Goal: Task Accomplishment & Management: Complete application form

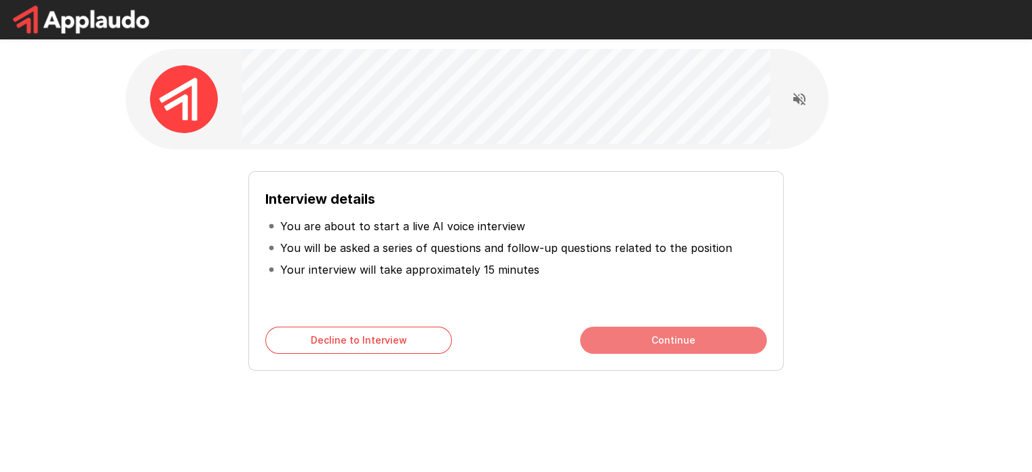
click at [617, 341] on button "Continue" at bounding box center [673, 339] width 187 height 27
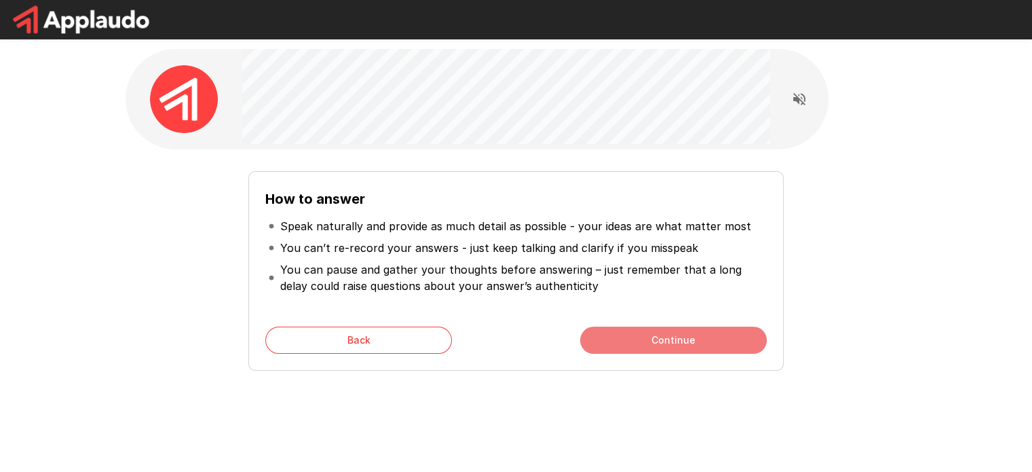
click at [618, 341] on button "Continue" at bounding box center [673, 339] width 187 height 27
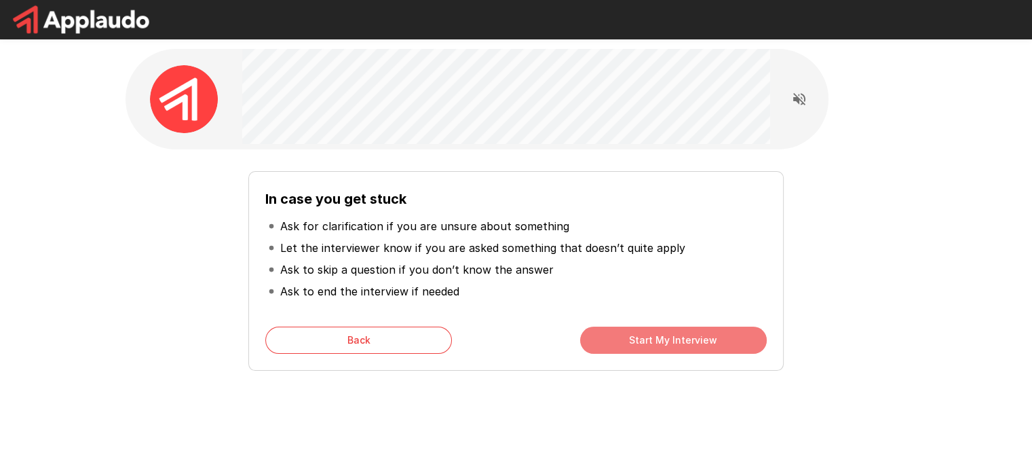
click at [620, 339] on button "Start My Interview" at bounding box center [673, 339] width 187 height 27
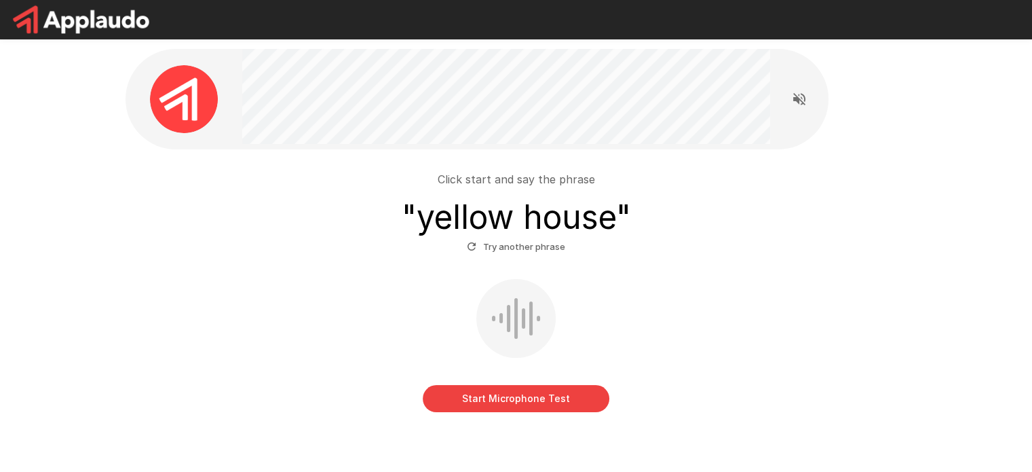
click at [485, 397] on button "Start Microphone Test" at bounding box center [516, 398] width 187 height 27
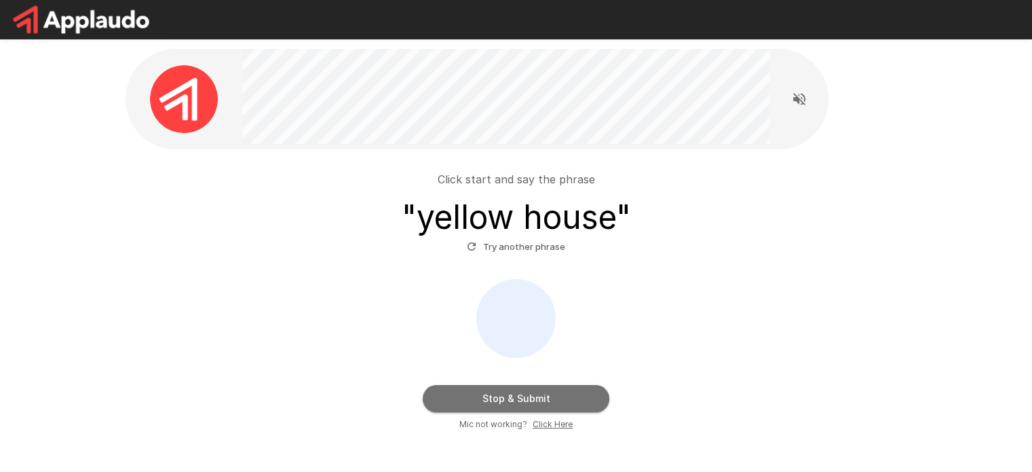
click at [485, 397] on button "Stop & Submit" at bounding box center [516, 398] width 187 height 27
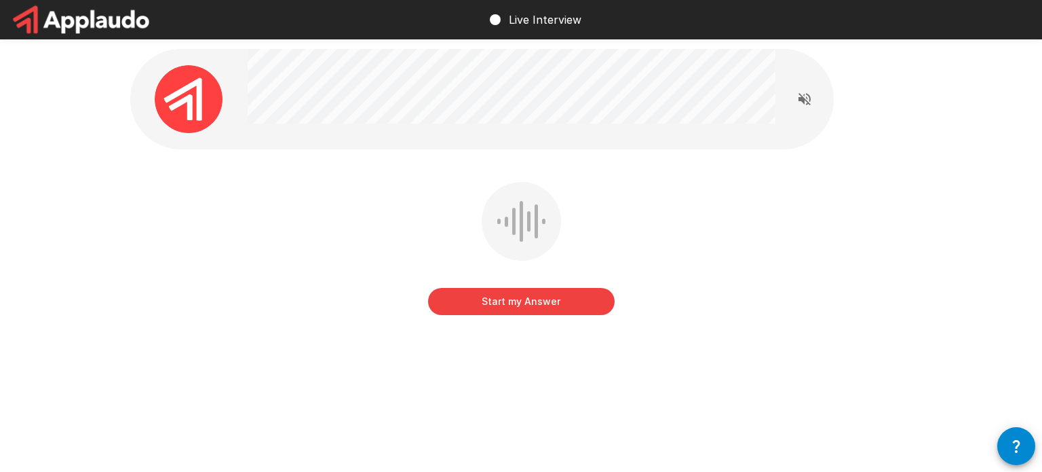
click at [467, 297] on button "Start my Answer" at bounding box center [521, 301] width 187 height 27
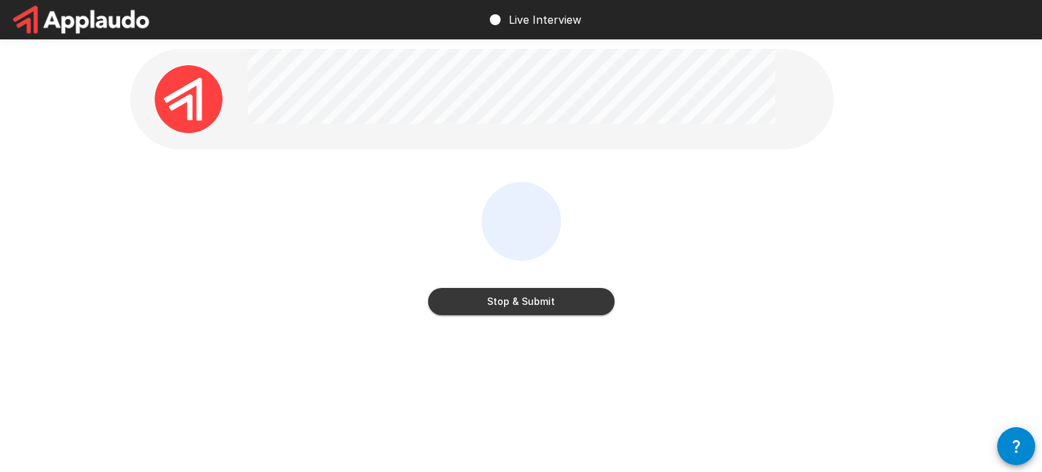
click at [467, 297] on button "Stop & Submit" at bounding box center [521, 301] width 187 height 27
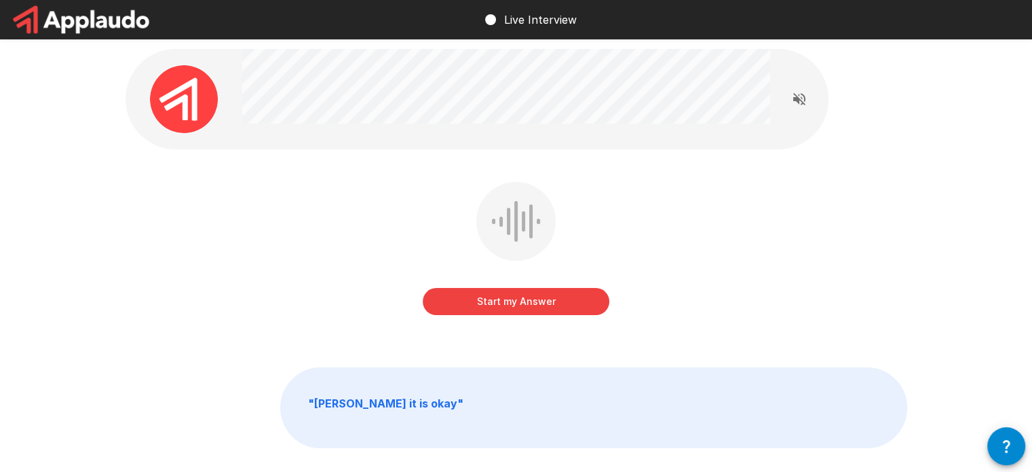
click at [483, 301] on button "Start my Answer" at bounding box center [516, 301] width 187 height 27
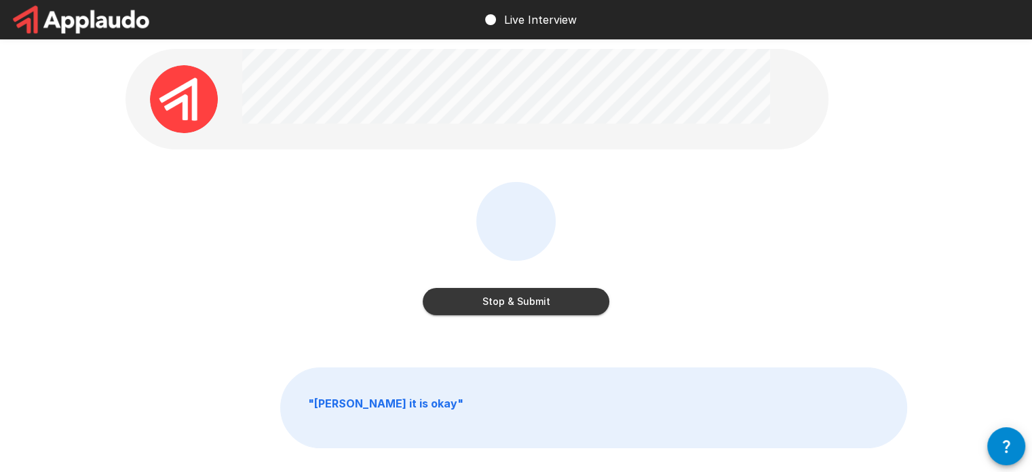
click at [483, 301] on button "Stop & Submit" at bounding box center [516, 301] width 187 height 27
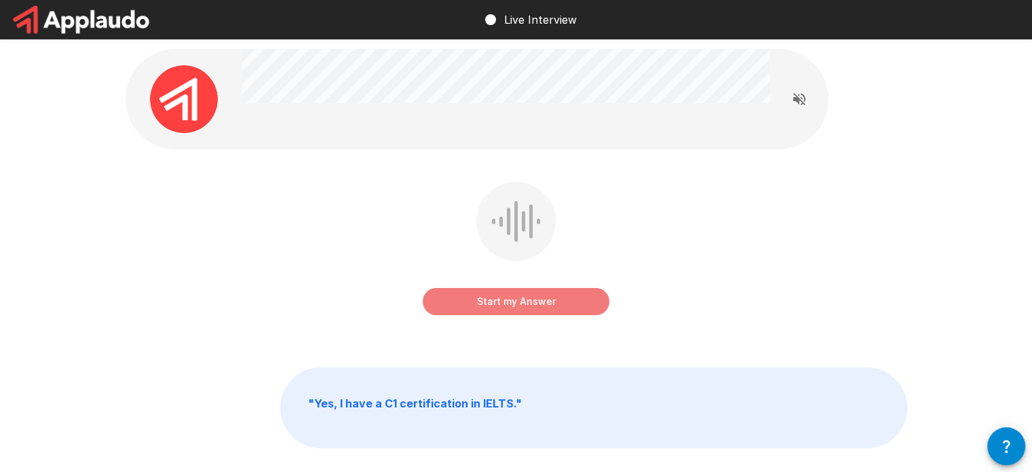
click at [472, 301] on button "Start my Answer" at bounding box center [516, 301] width 187 height 27
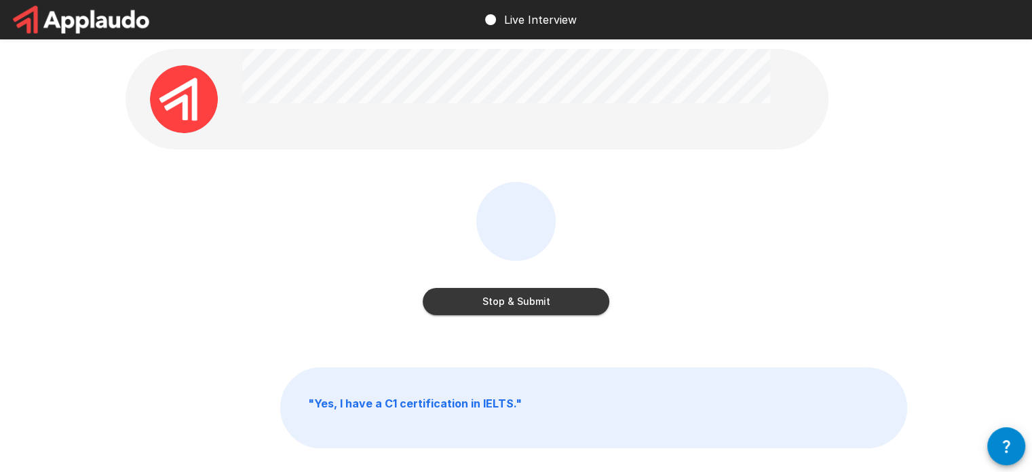
click at [472, 301] on button "Stop & Submit" at bounding box center [516, 301] width 187 height 27
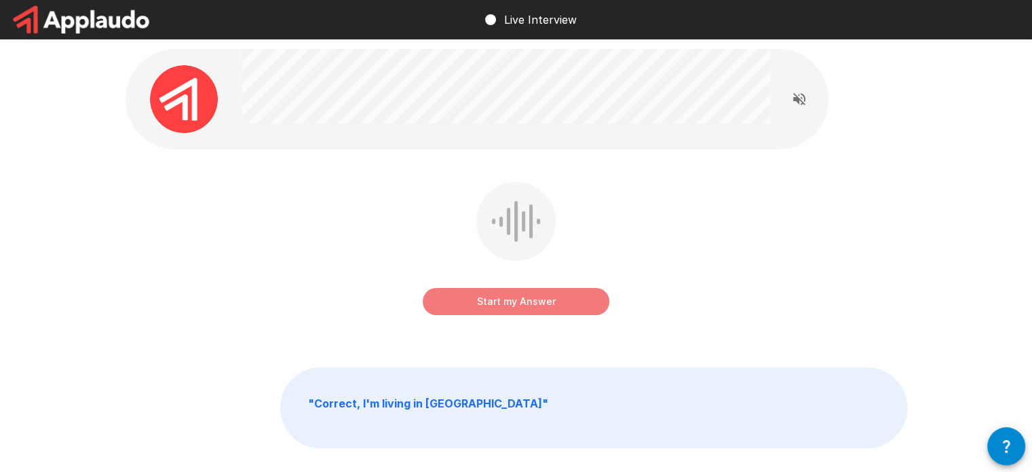
click at [468, 305] on button "Start my Answer" at bounding box center [516, 301] width 187 height 27
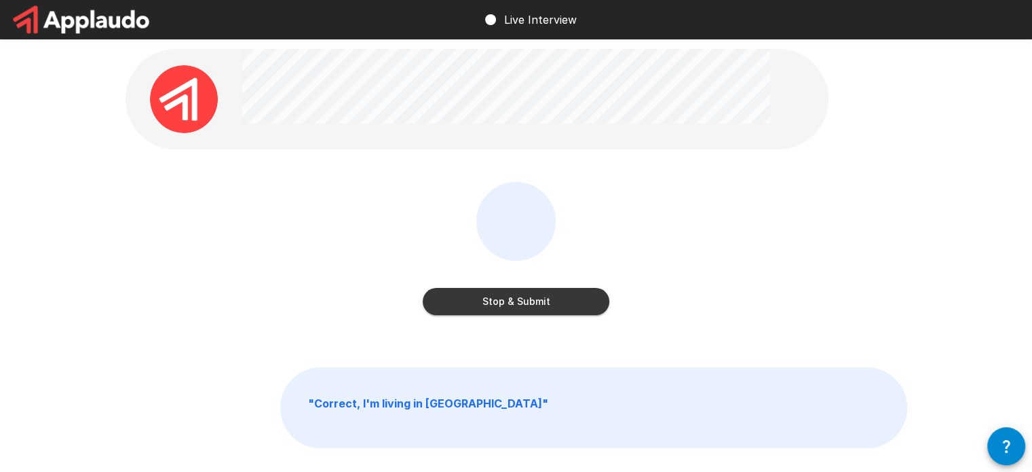
click at [468, 305] on button "Stop & Submit" at bounding box center [516, 301] width 187 height 27
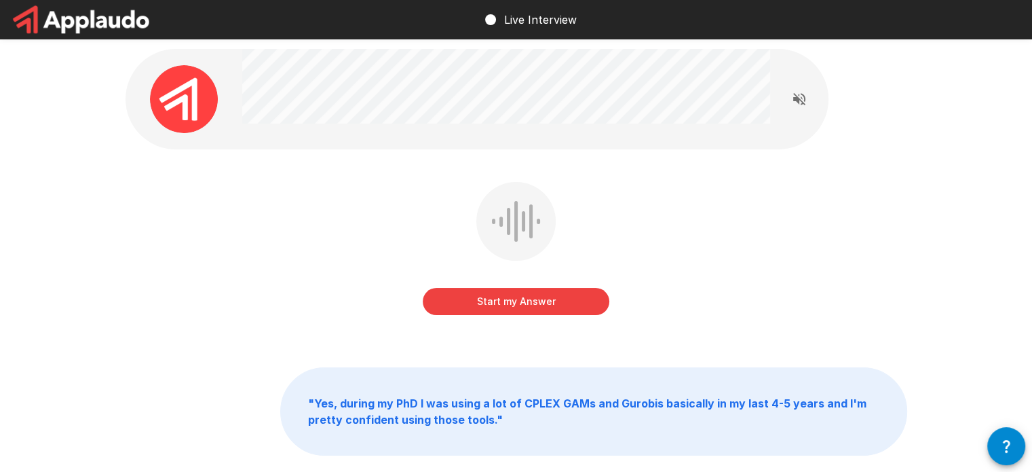
click at [485, 302] on button "Start my Answer" at bounding box center [516, 301] width 187 height 27
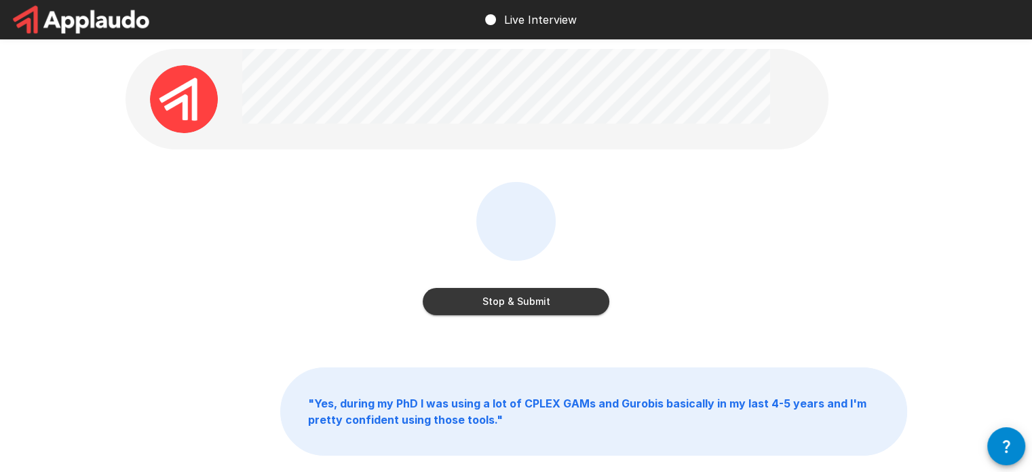
click at [475, 301] on button "Stop & Submit" at bounding box center [516, 301] width 187 height 27
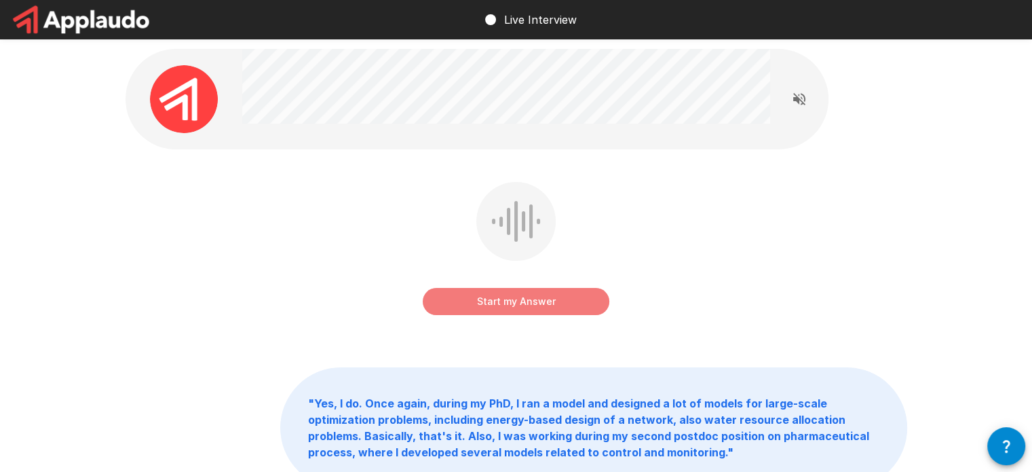
click at [472, 305] on button "Start my Answer" at bounding box center [516, 301] width 187 height 27
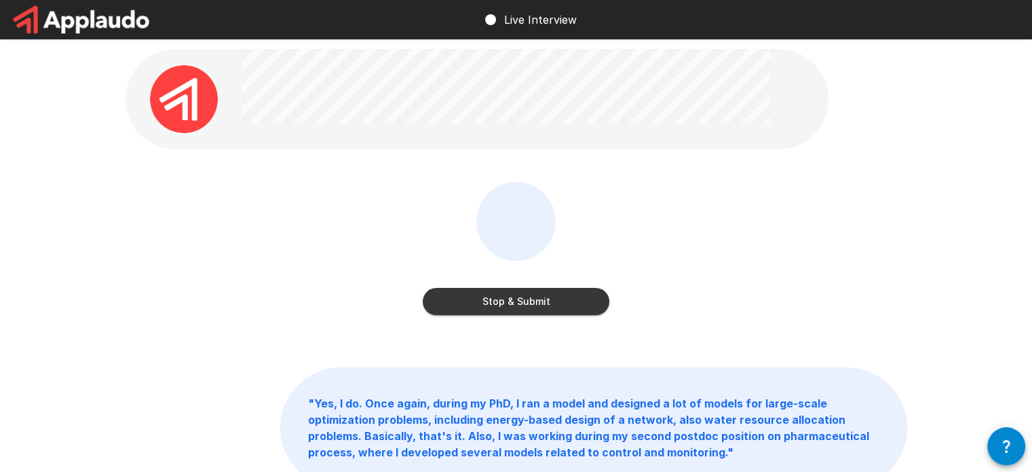
click at [472, 305] on button "Stop & Submit" at bounding box center [516, 301] width 187 height 27
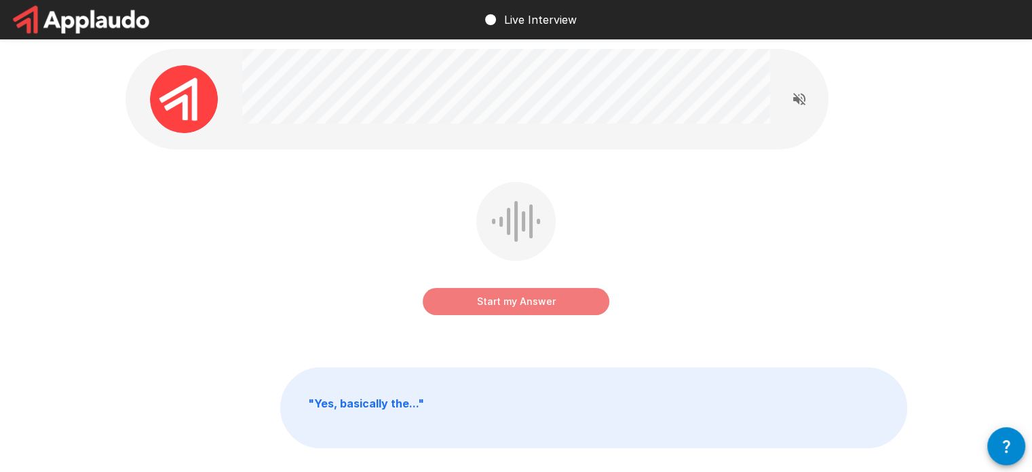
click at [443, 297] on button "Start my Answer" at bounding box center [516, 301] width 187 height 27
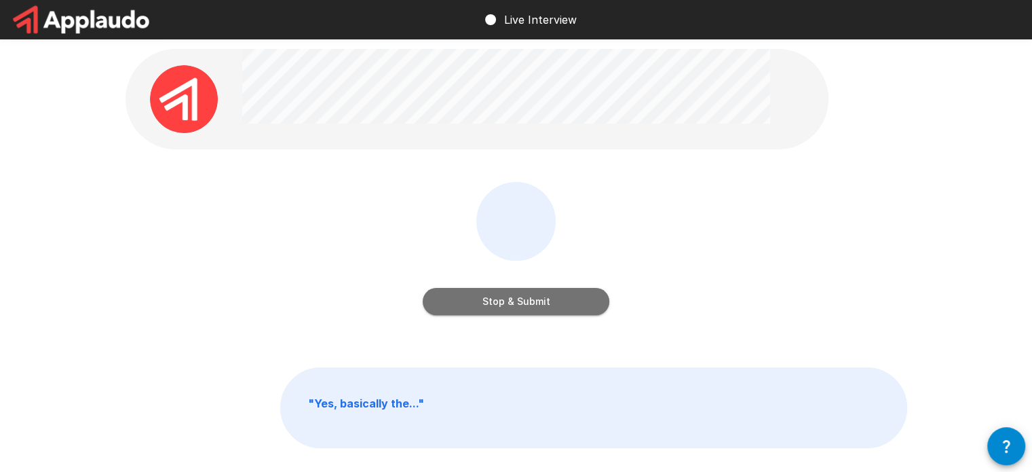
click at [468, 300] on button "Stop & Submit" at bounding box center [516, 301] width 187 height 27
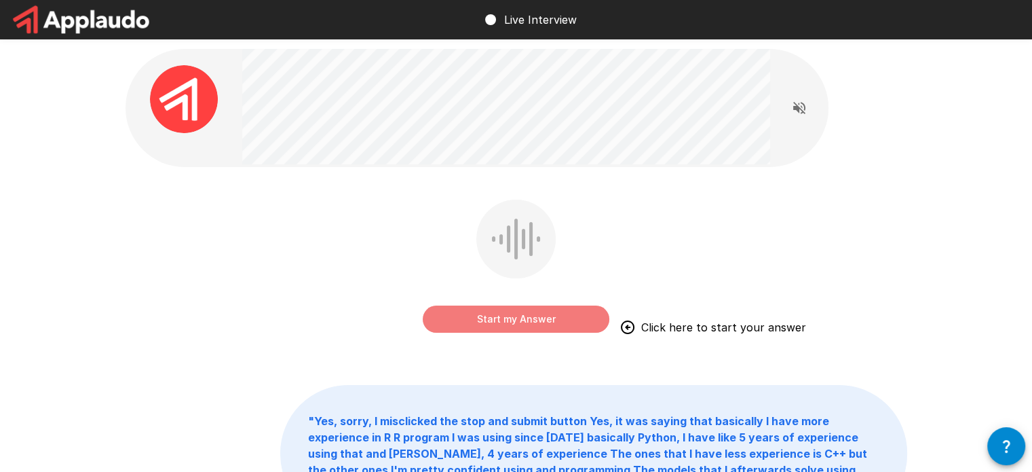
click at [476, 317] on button "Start my Answer" at bounding box center [516, 318] width 187 height 27
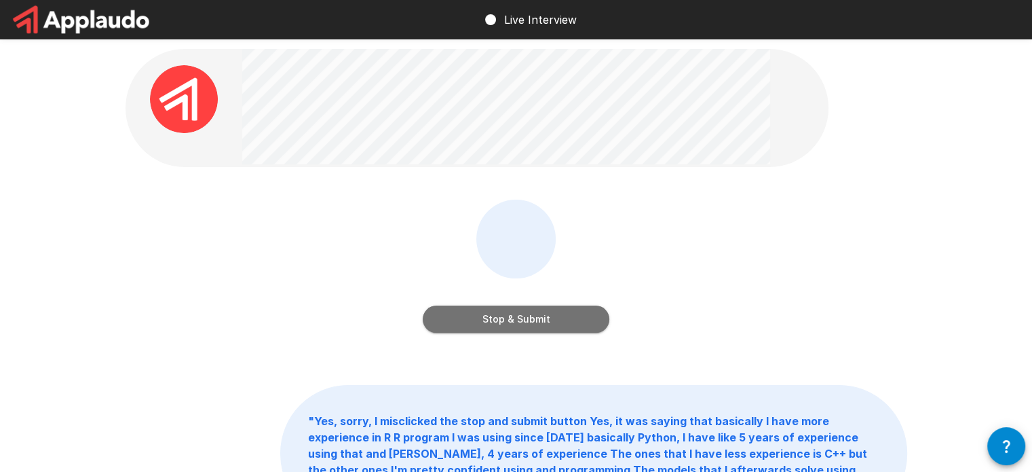
click at [464, 321] on button "Stop & Submit" at bounding box center [516, 318] width 187 height 27
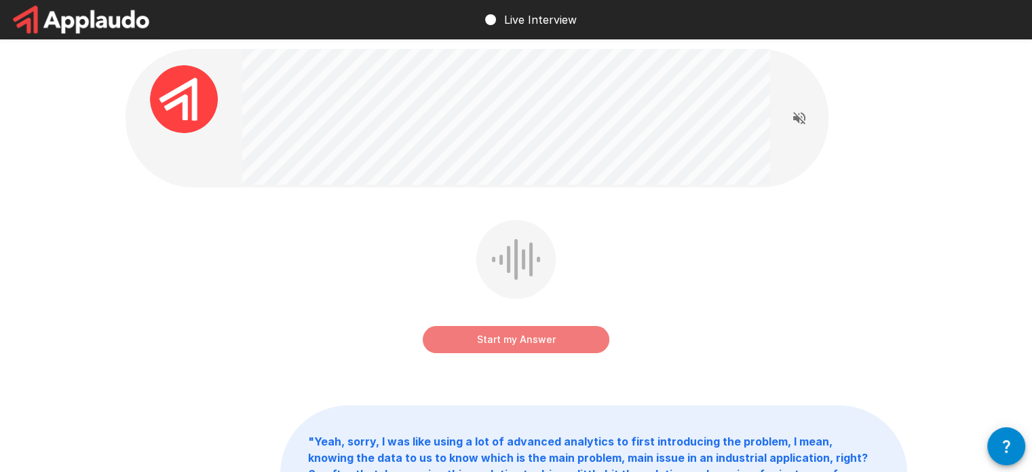
click at [540, 342] on button "Start my Answer" at bounding box center [516, 339] width 187 height 27
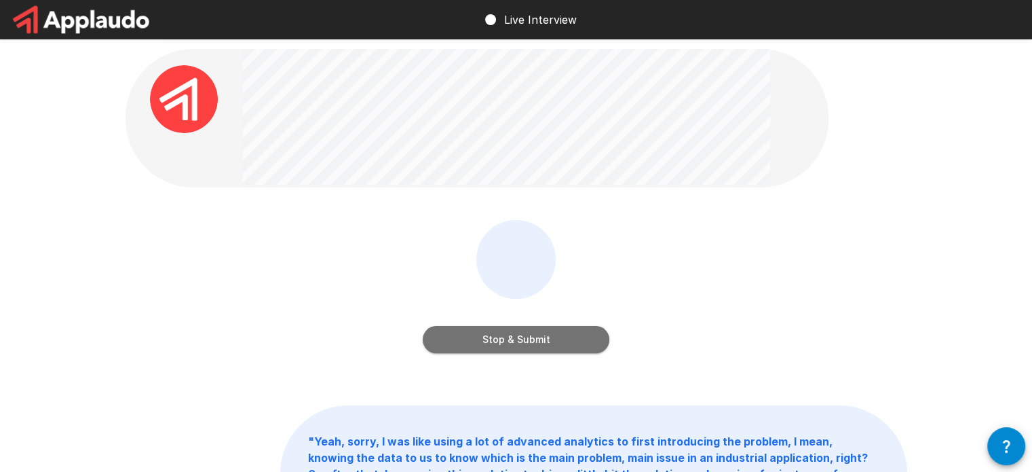
click at [558, 347] on button "Stop & Submit" at bounding box center [516, 339] width 187 height 27
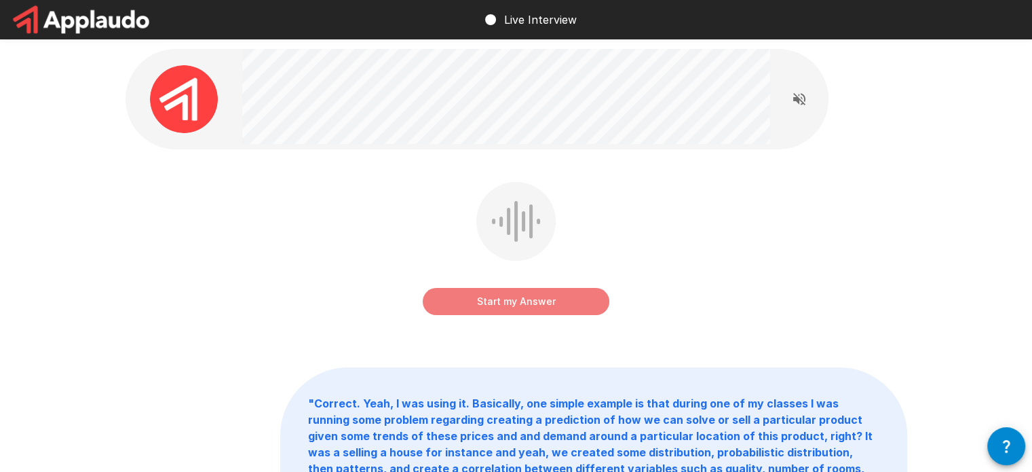
click at [554, 307] on button "Start my Answer" at bounding box center [516, 301] width 187 height 27
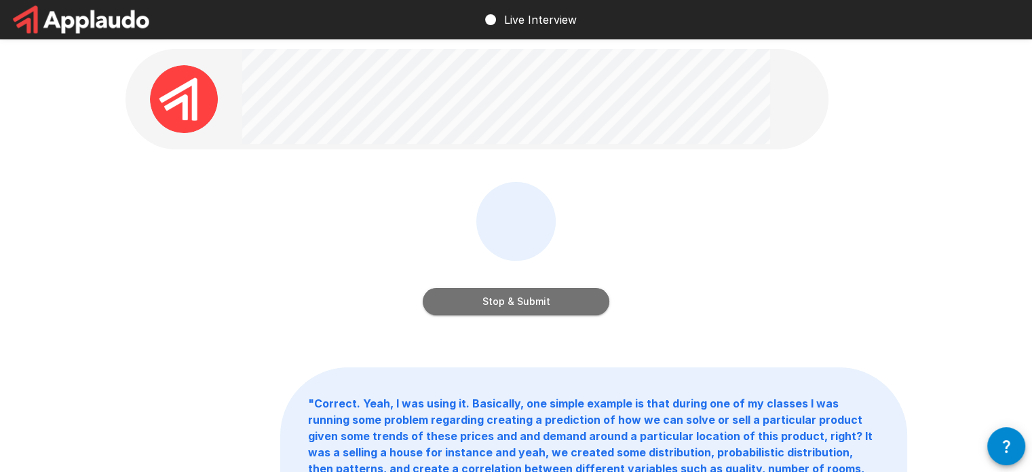
click at [527, 305] on button "Stop & Submit" at bounding box center [516, 301] width 187 height 27
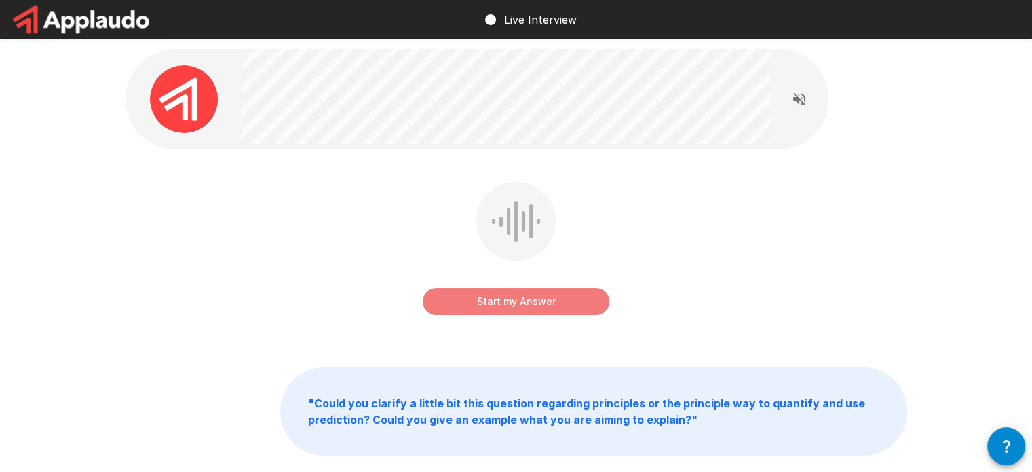
click at [538, 301] on button "Start my Answer" at bounding box center [516, 301] width 187 height 27
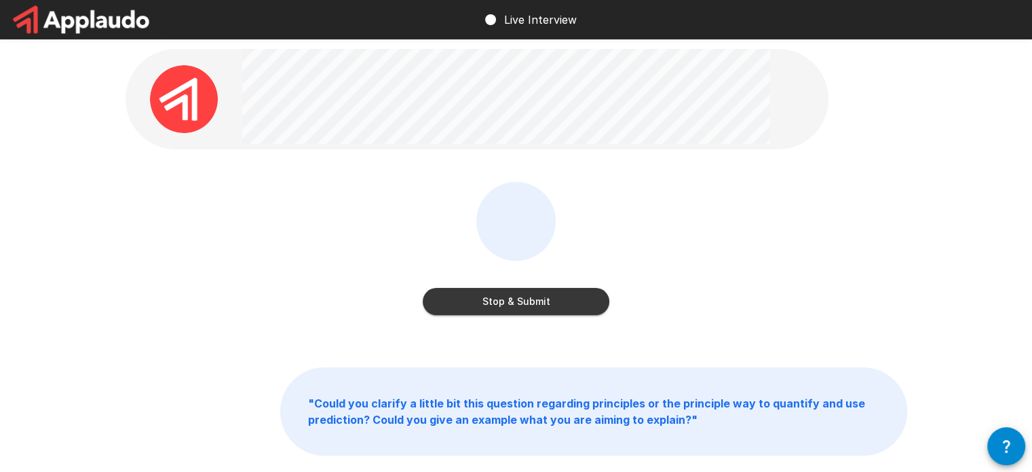
click at [528, 304] on button "Stop & Submit" at bounding box center [516, 301] width 187 height 27
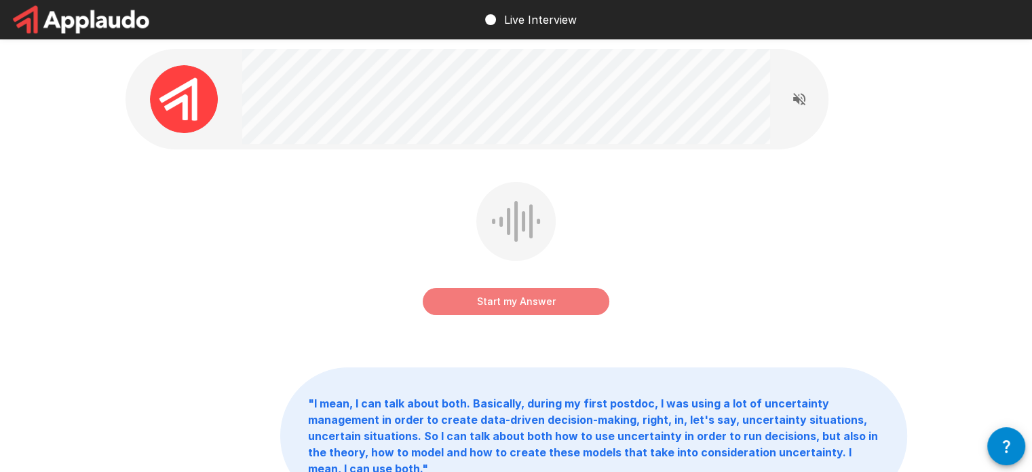
click at [528, 304] on button "Start my Answer" at bounding box center [516, 301] width 187 height 27
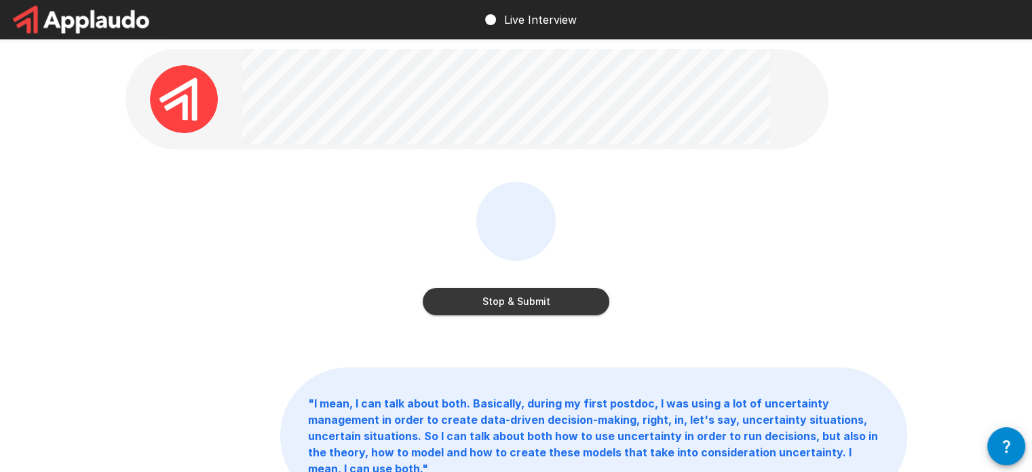
click at [528, 304] on button "Stop & Submit" at bounding box center [516, 301] width 187 height 27
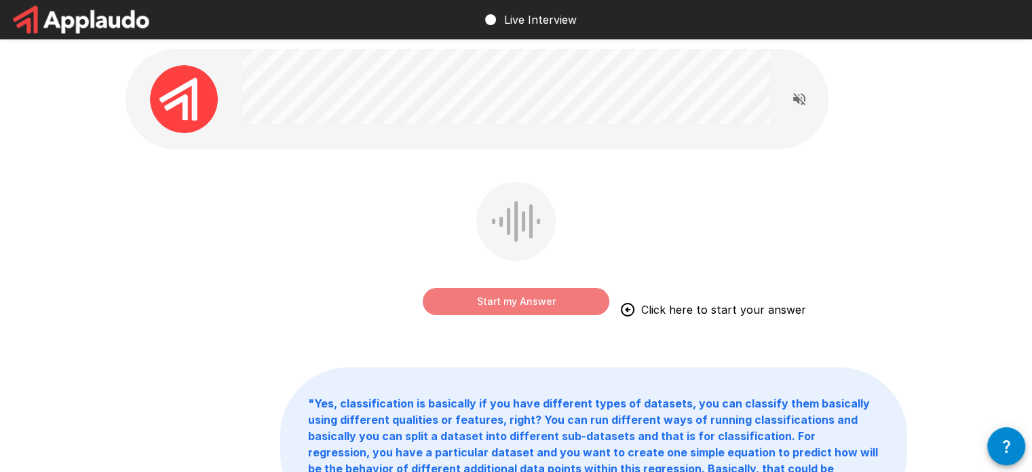
click at [456, 301] on button "Start my Answer" at bounding box center [516, 301] width 187 height 27
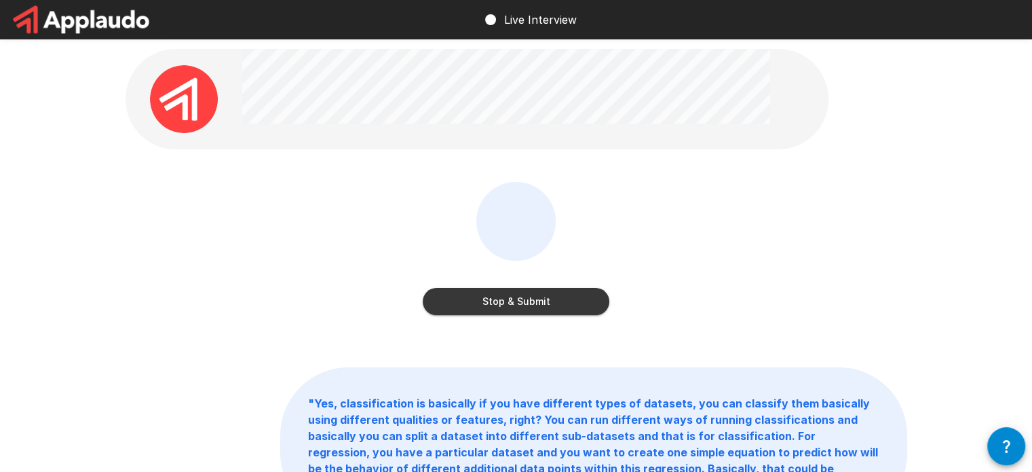
click at [456, 301] on button "Stop & Submit" at bounding box center [516, 301] width 187 height 27
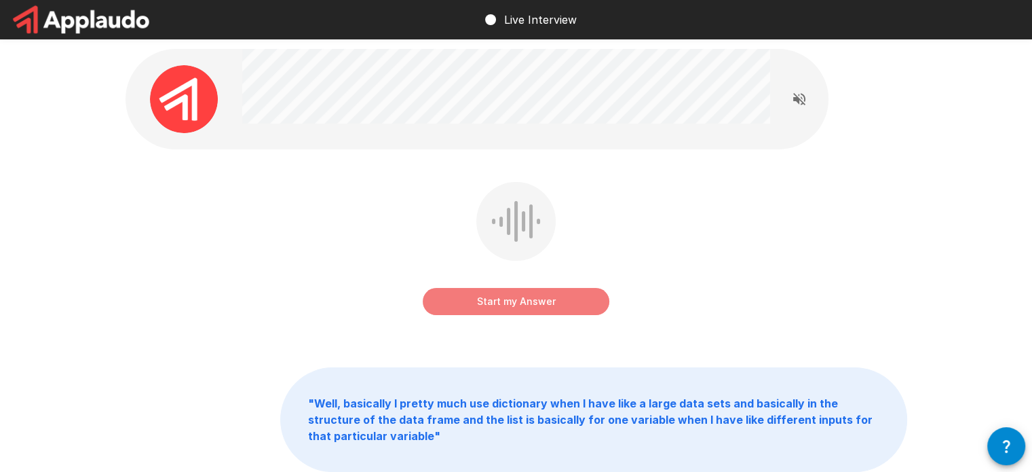
click at [492, 301] on button "Start my Answer" at bounding box center [516, 301] width 187 height 27
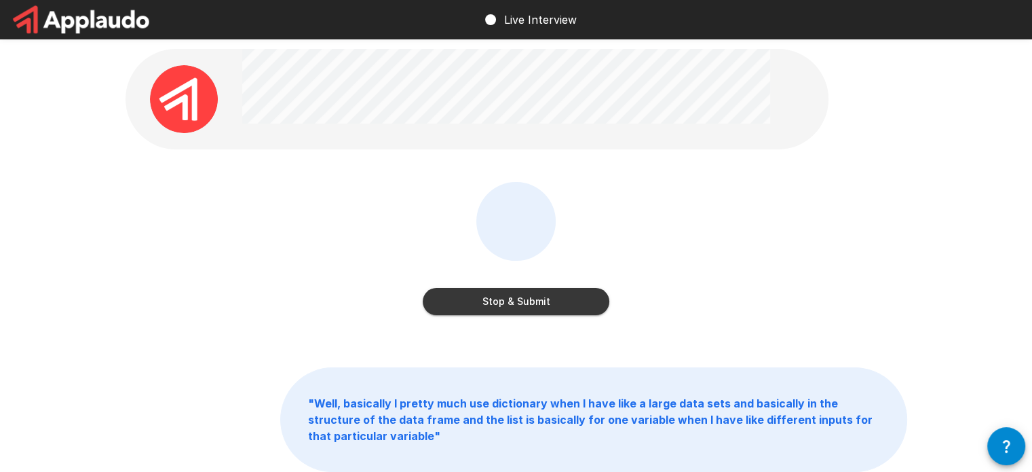
click at [495, 307] on button "Stop & Submit" at bounding box center [516, 301] width 187 height 27
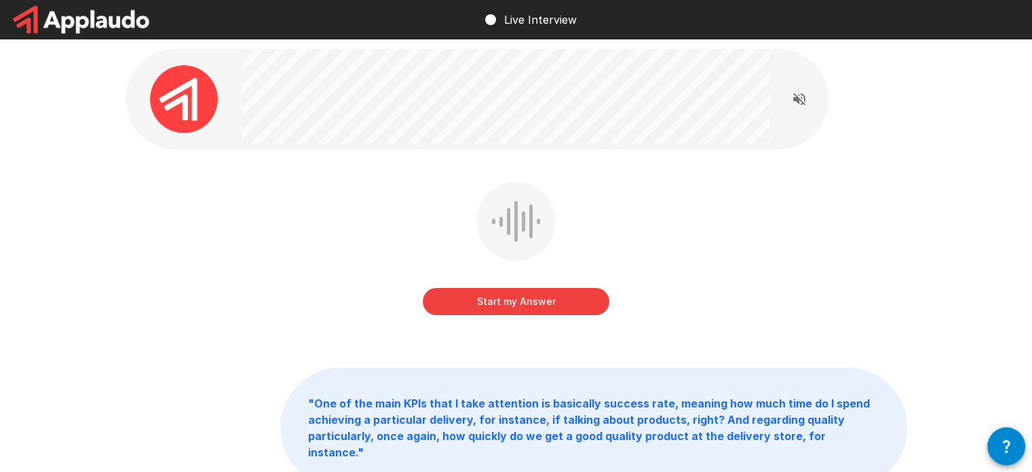
click at [495, 307] on button "Start my Answer" at bounding box center [516, 301] width 187 height 27
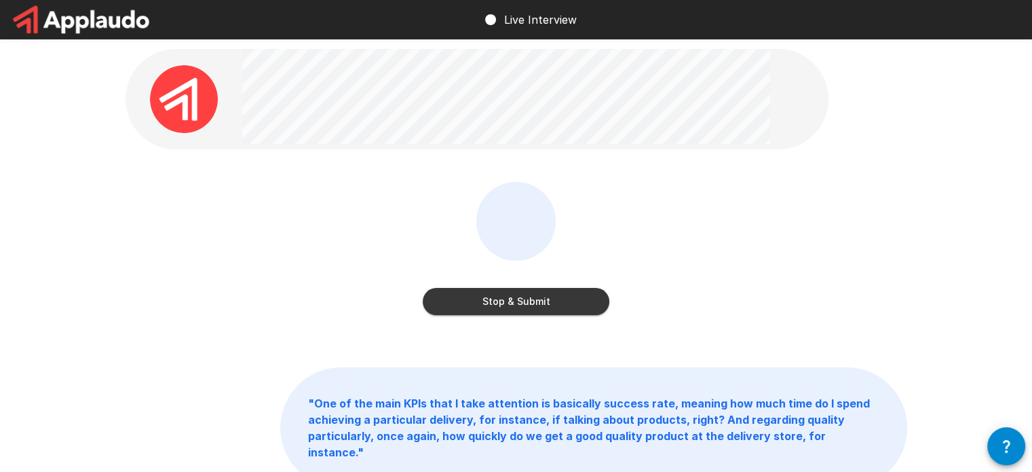
click at [483, 313] on button "Stop & Submit" at bounding box center [516, 301] width 187 height 27
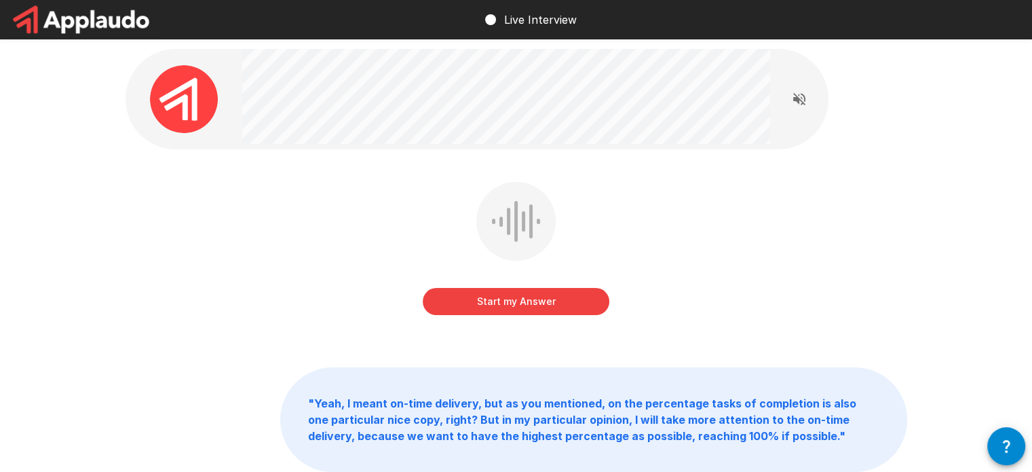
click at [486, 303] on button "Start my Answer" at bounding box center [516, 301] width 187 height 27
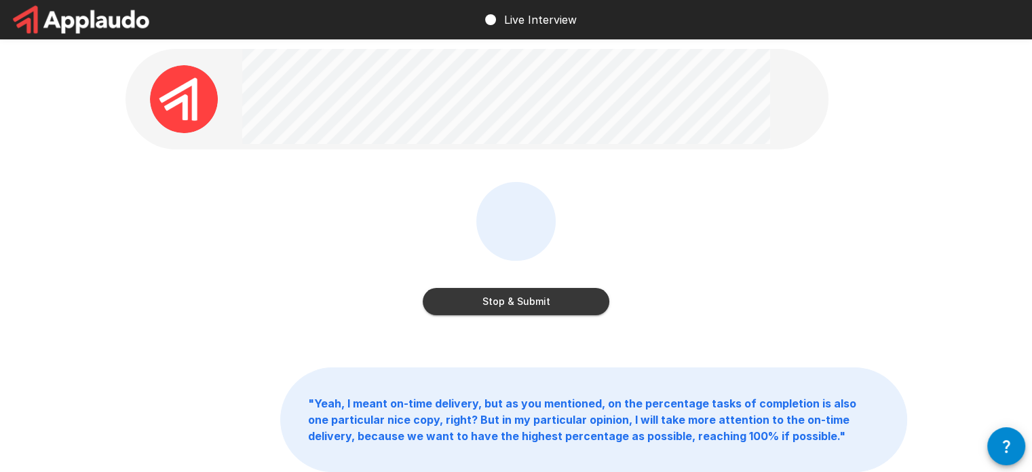
click at [469, 307] on button "Stop & Submit" at bounding box center [516, 301] width 187 height 27
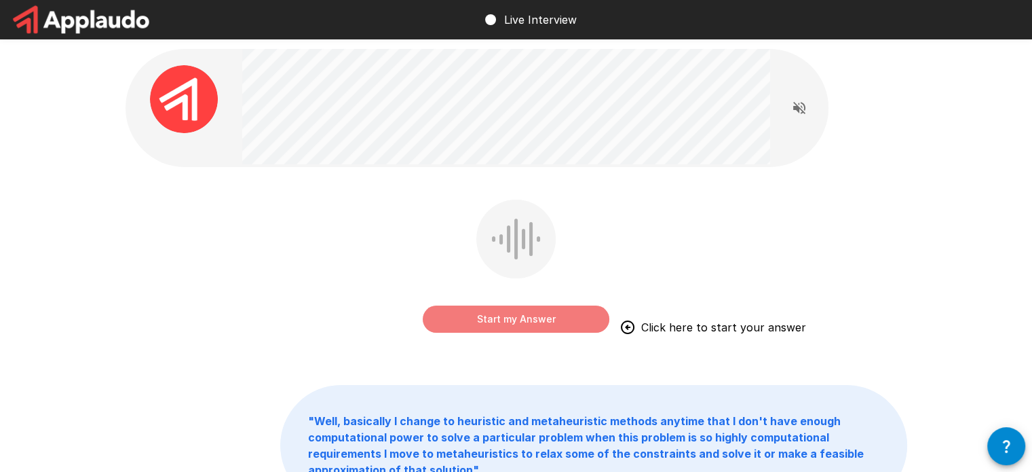
click at [478, 314] on button "Start my Answer" at bounding box center [516, 318] width 187 height 27
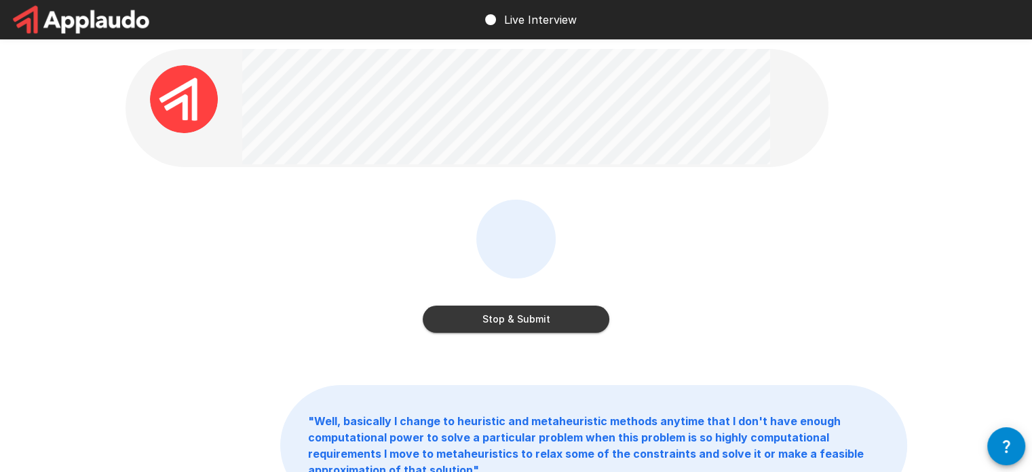
click at [541, 312] on button "Stop & Submit" at bounding box center [516, 318] width 187 height 27
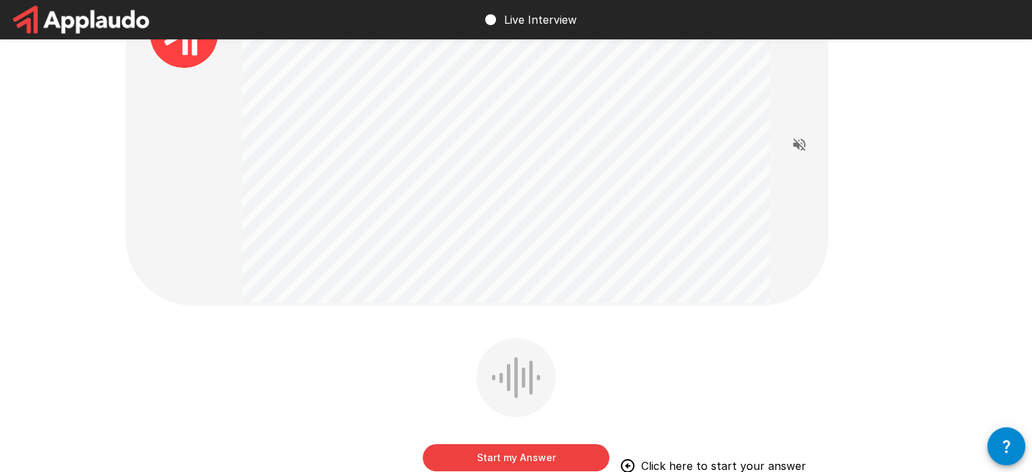
scroll to position [68, 0]
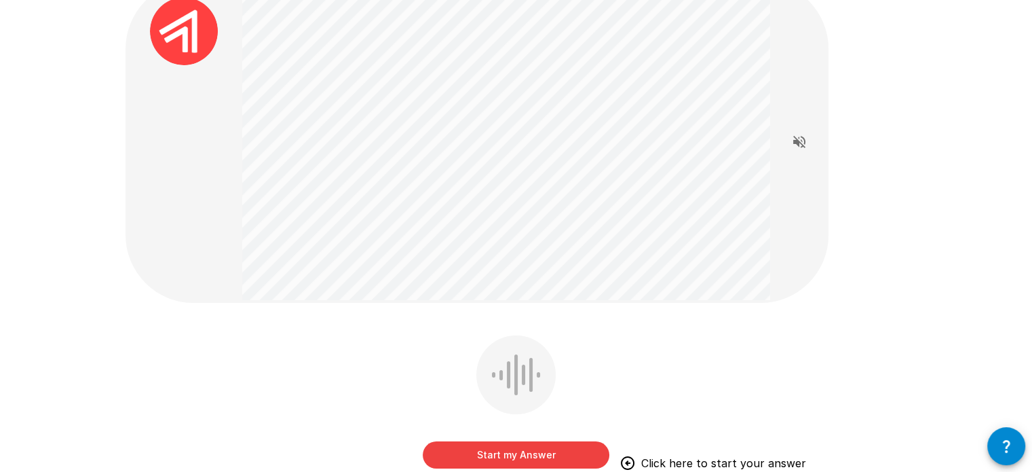
click at [538, 458] on button "Start my Answer" at bounding box center [516, 454] width 187 height 27
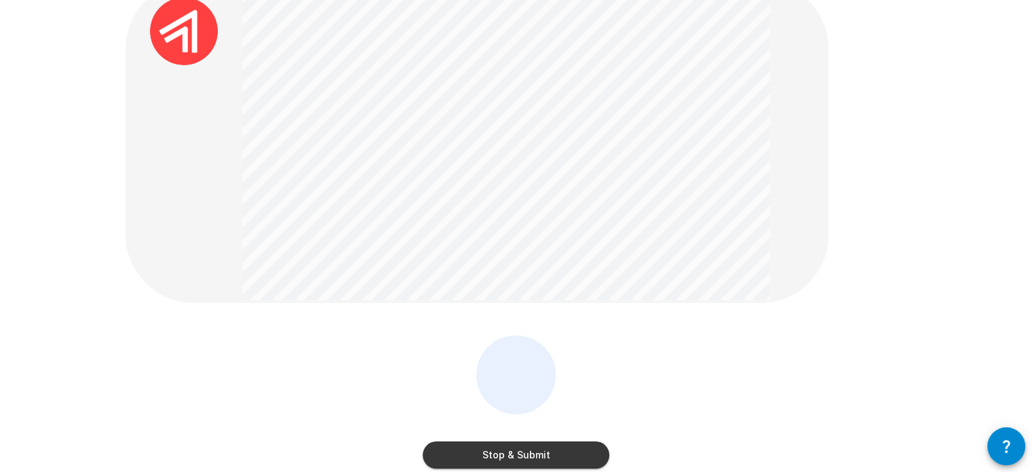
click at [516, 451] on button "Stop & Submit" at bounding box center [516, 454] width 187 height 27
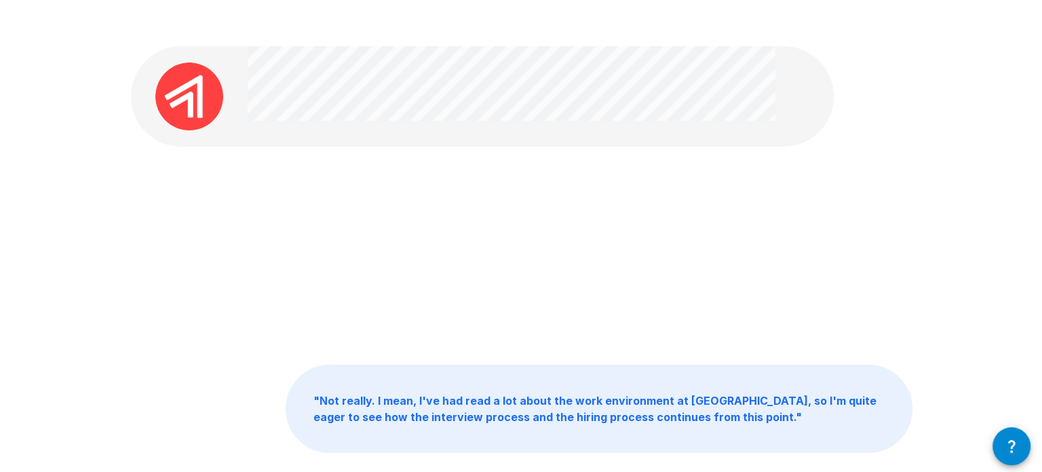
scroll to position [0, 0]
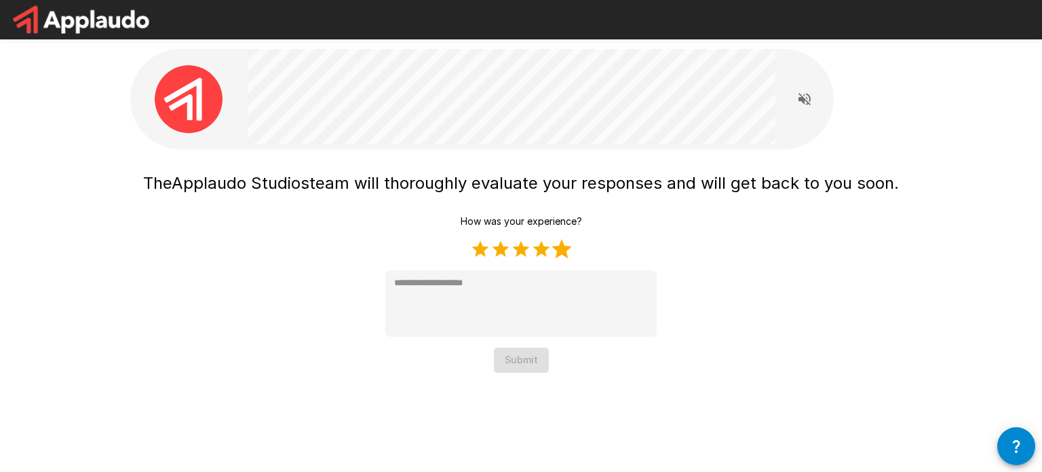
click at [564, 250] on label "5 Stars" at bounding box center [562, 249] width 20 height 20
type textarea "*"
click at [517, 360] on button "Submit" at bounding box center [521, 359] width 55 height 25
